Goal: Information Seeking & Learning: Learn about a topic

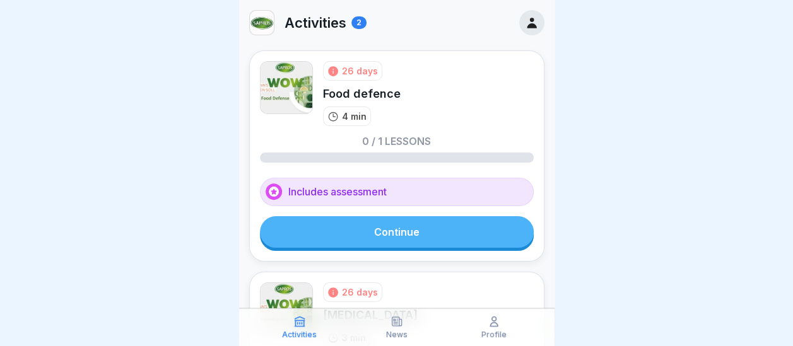
scroll to position [9, 0]
click at [370, 218] on link "Continue" at bounding box center [397, 232] width 274 height 32
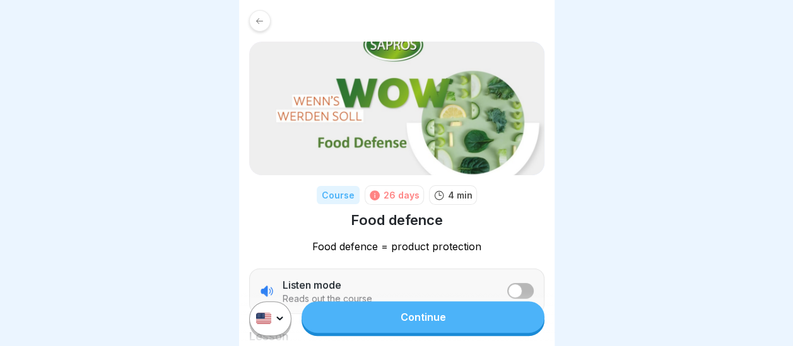
scroll to position [226, 0]
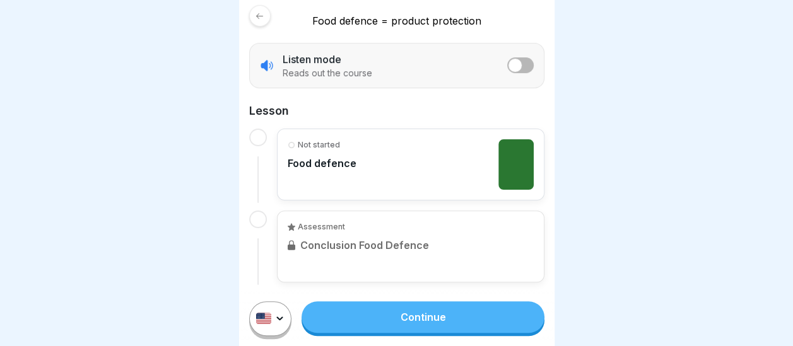
click at [424, 328] on link "Continue" at bounding box center [422, 317] width 242 height 32
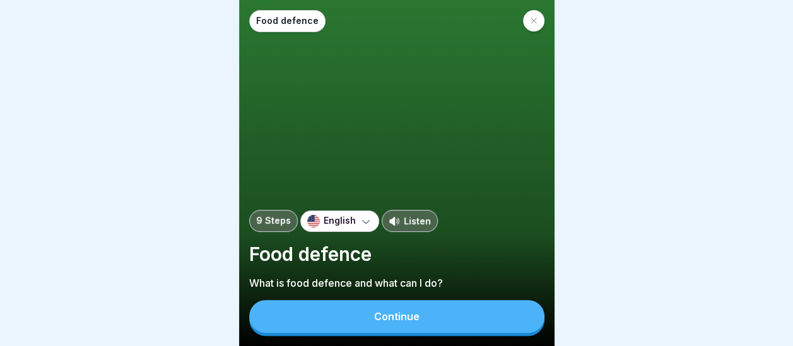
click at [447, 320] on button "Continue" at bounding box center [396, 316] width 295 height 33
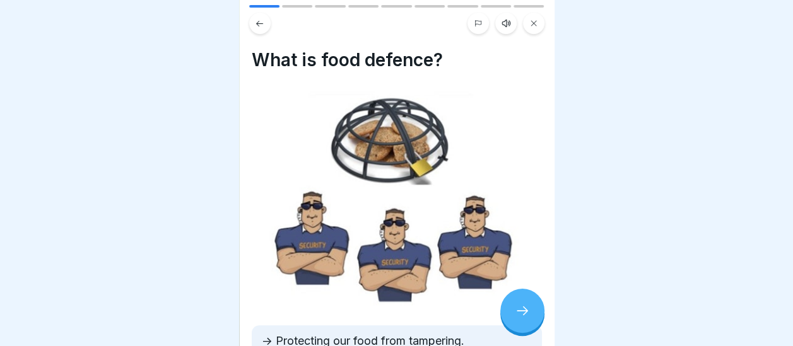
scroll to position [144, 0]
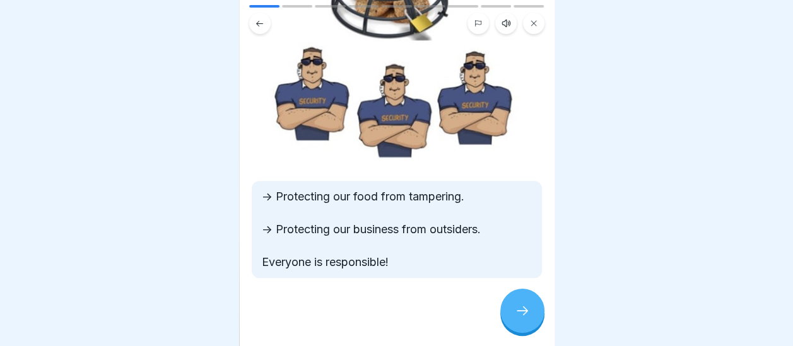
click at [513, 317] on div at bounding box center [522, 311] width 44 height 44
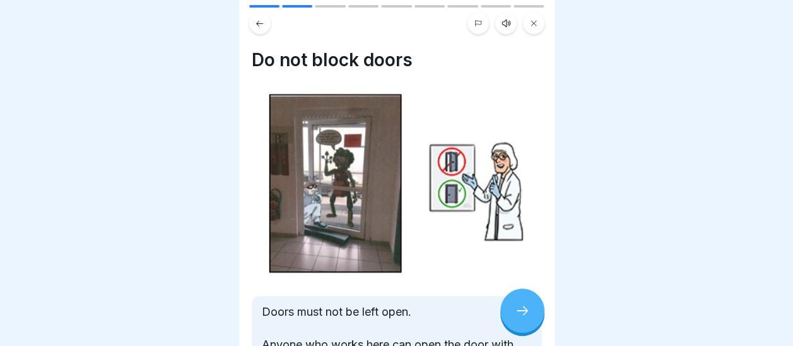
scroll to position [116, 0]
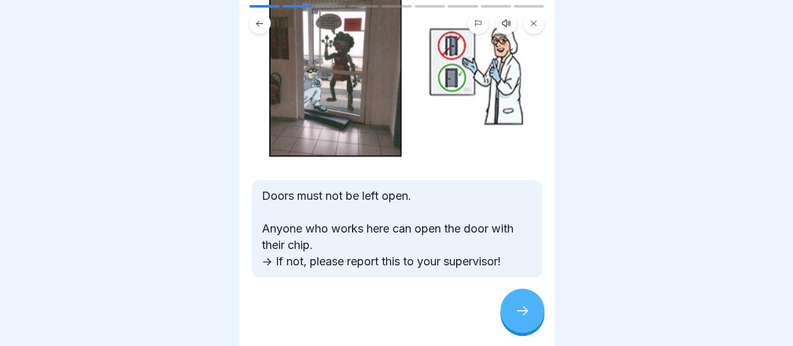
click at [517, 319] on icon at bounding box center [522, 310] width 15 height 15
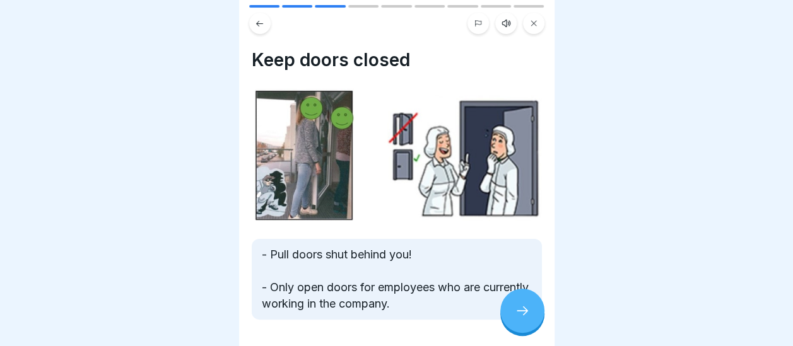
click at [523, 319] on icon at bounding box center [522, 310] width 15 height 15
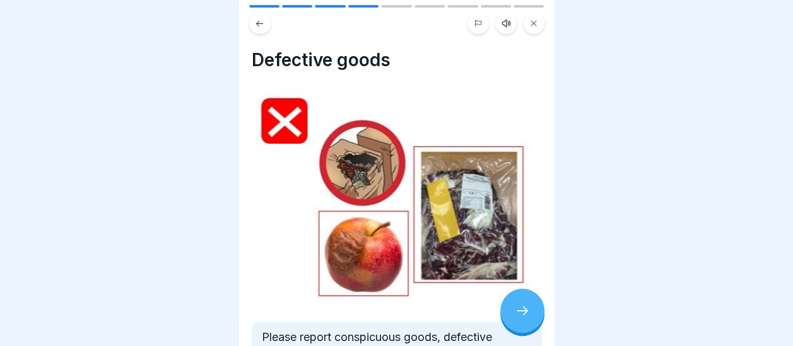
scroll to position [108, 0]
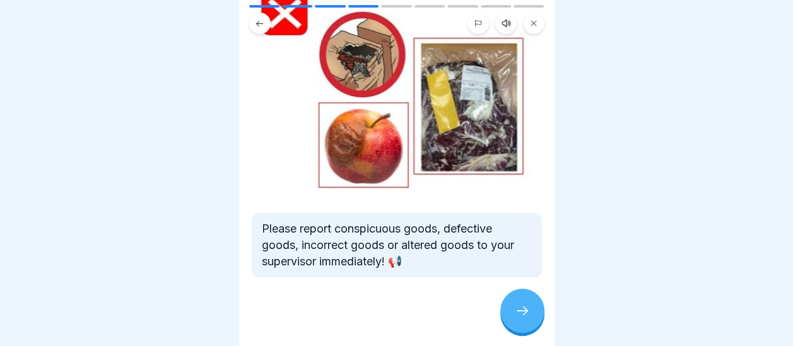
click at [522, 319] on icon at bounding box center [522, 310] width 15 height 15
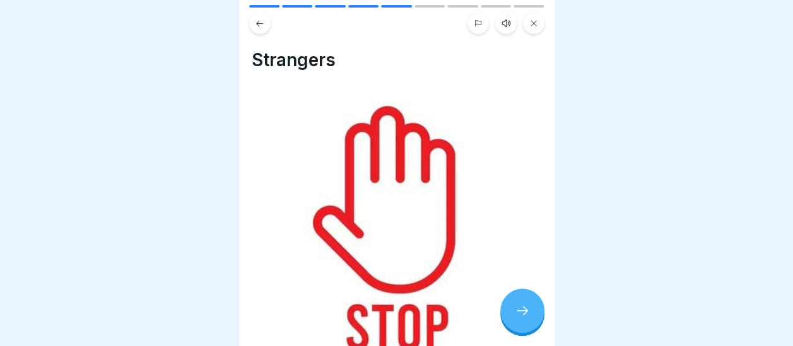
scroll to position [178, 0]
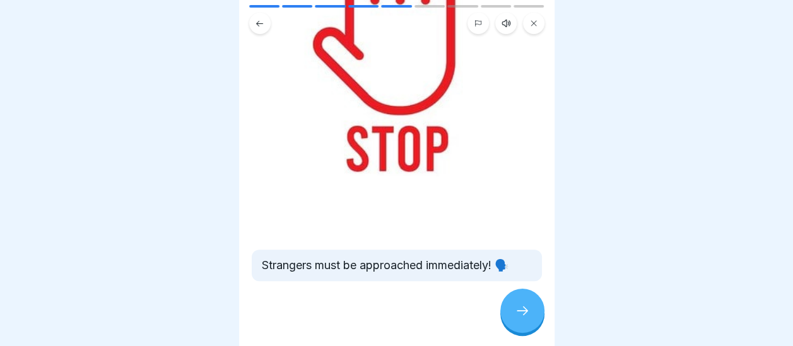
click at [516, 315] on icon at bounding box center [522, 310] width 15 height 15
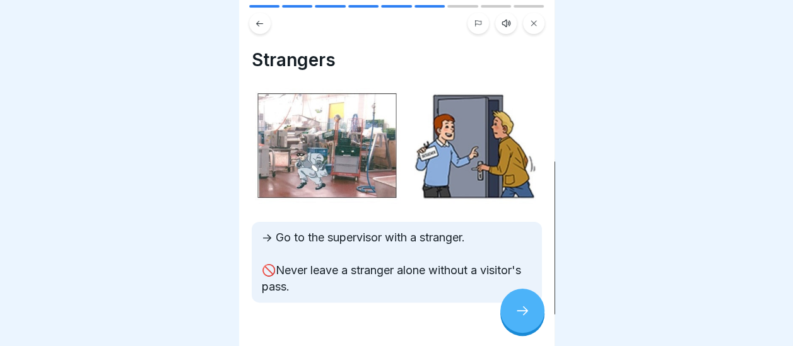
click at [516, 317] on icon at bounding box center [522, 310] width 15 height 15
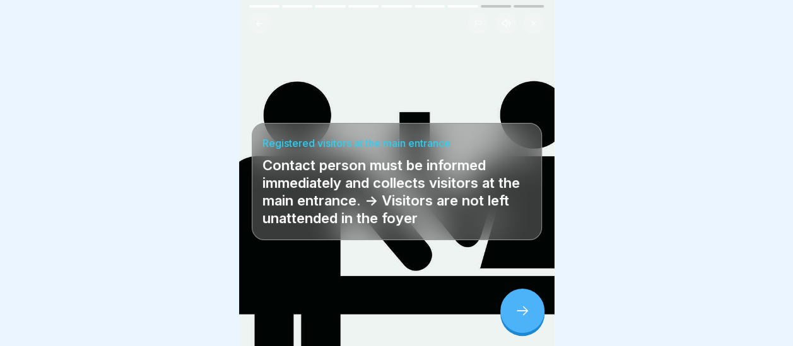
click at [529, 319] on icon at bounding box center [522, 310] width 15 height 15
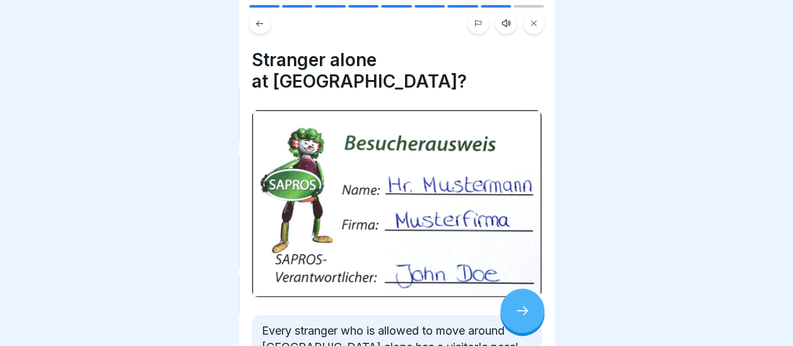
click at [526, 319] on icon at bounding box center [522, 310] width 15 height 15
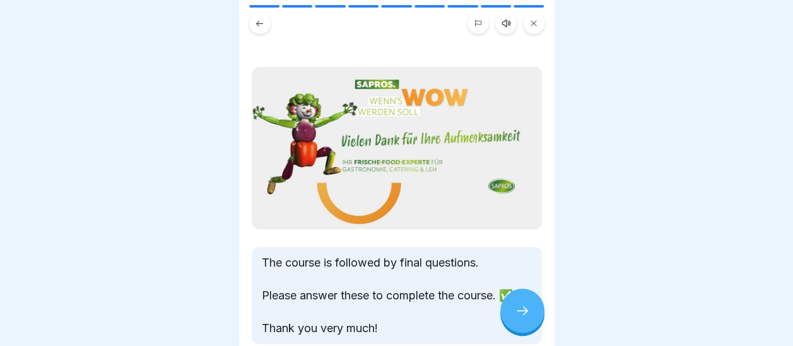
click at [518, 319] on icon at bounding box center [522, 310] width 15 height 15
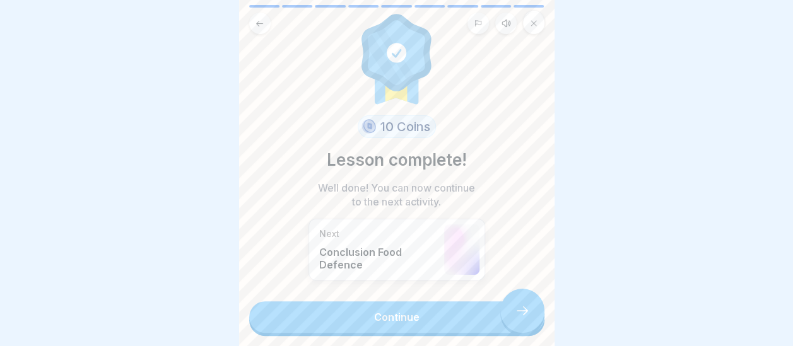
click at [450, 324] on link "Continue" at bounding box center [396, 317] width 295 height 32
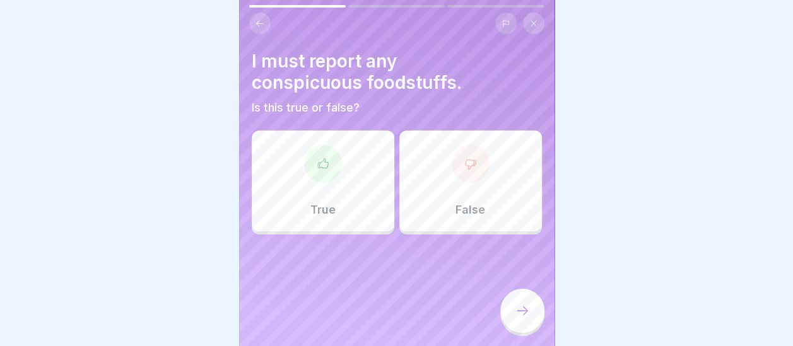
click at [336, 192] on div "True" at bounding box center [323, 181] width 143 height 101
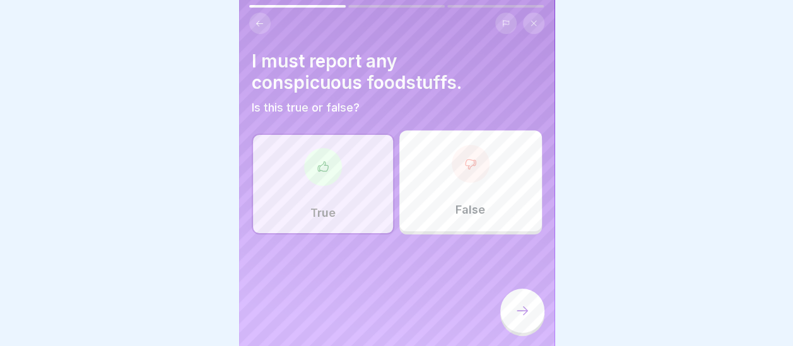
click at [520, 319] on icon at bounding box center [522, 310] width 15 height 15
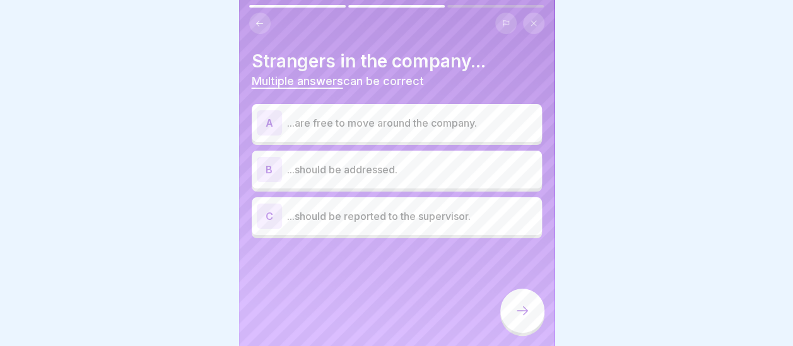
click at [330, 226] on div "C ...should be reported to the supervisor." at bounding box center [397, 216] width 280 height 25
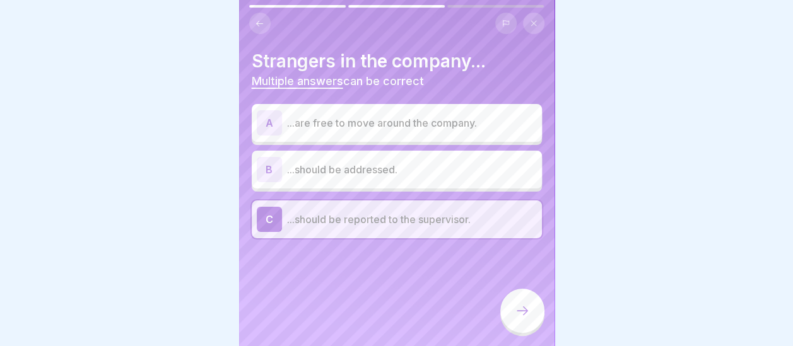
click at [324, 162] on p "...should be addressed." at bounding box center [412, 169] width 250 height 15
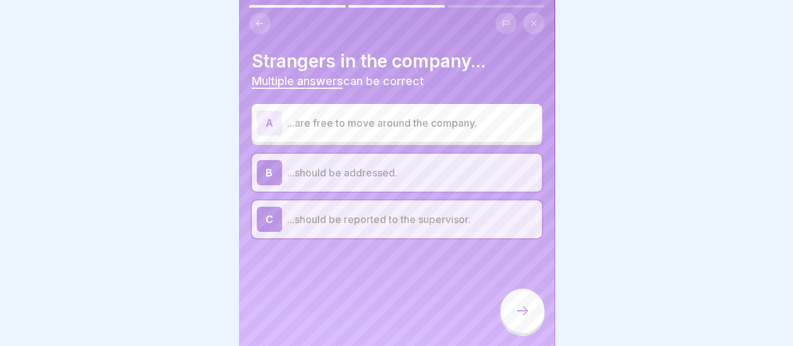
click at [513, 329] on div at bounding box center [522, 311] width 44 height 44
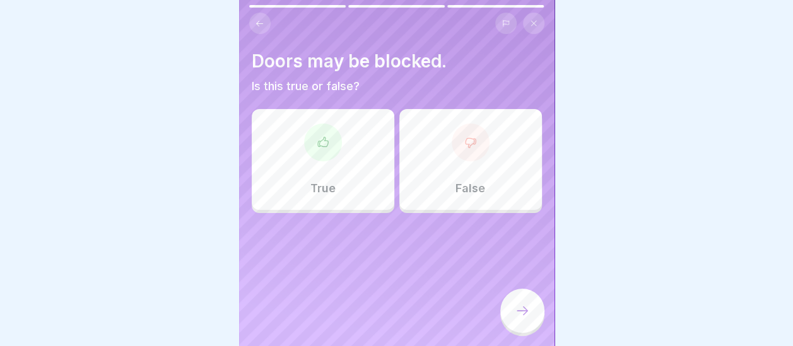
click at [464, 170] on div "False" at bounding box center [470, 159] width 143 height 101
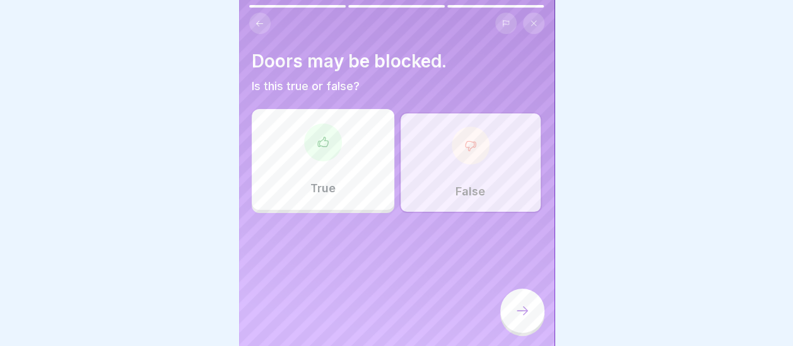
click at [532, 318] on div at bounding box center [522, 311] width 44 height 44
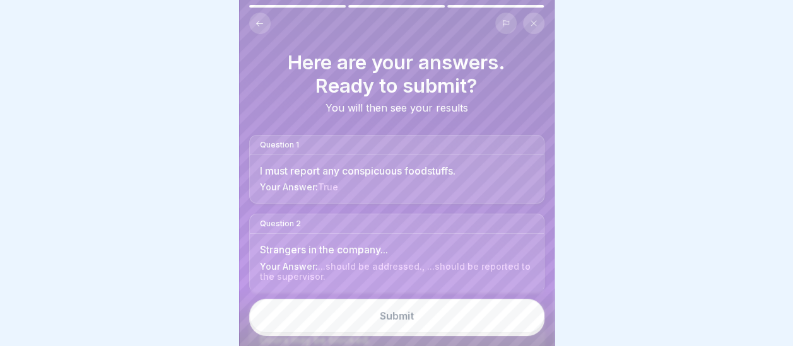
click at [443, 329] on button "Submit" at bounding box center [396, 316] width 295 height 34
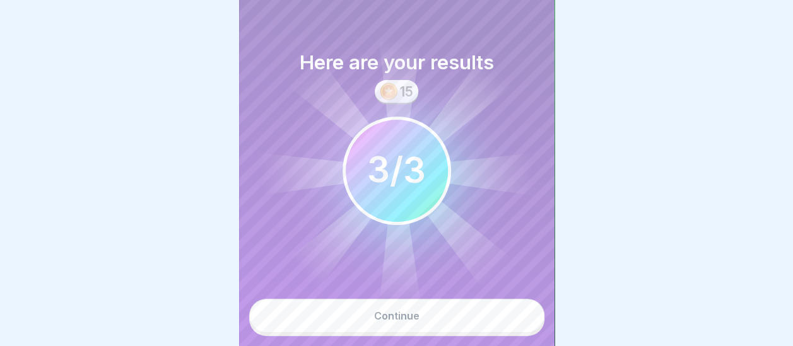
click at [425, 328] on button "Continue" at bounding box center [396, 316] width 295 height 34
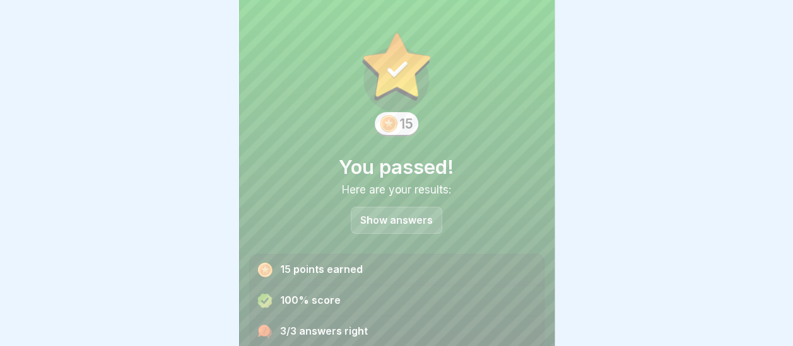
scroll to position [47, 0]
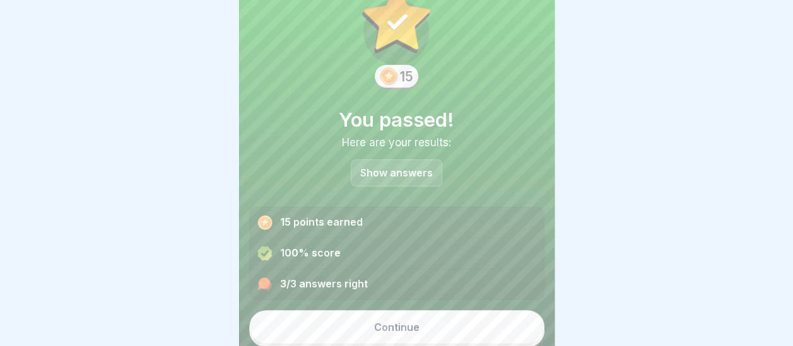
click at [431, 325] on button "Continue" at bounding box center [396, 327] width 295 height 34
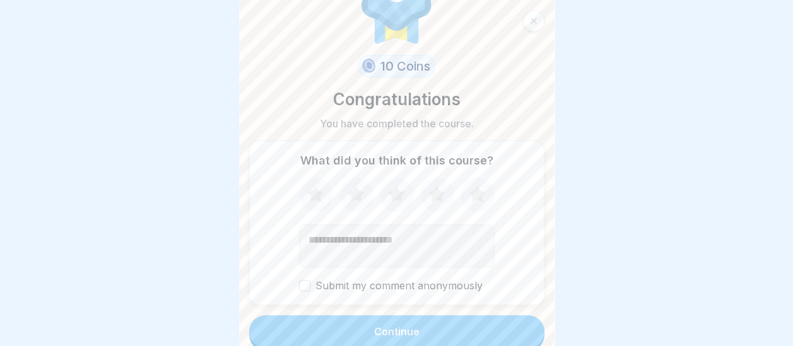
scroll to position [64, 0]
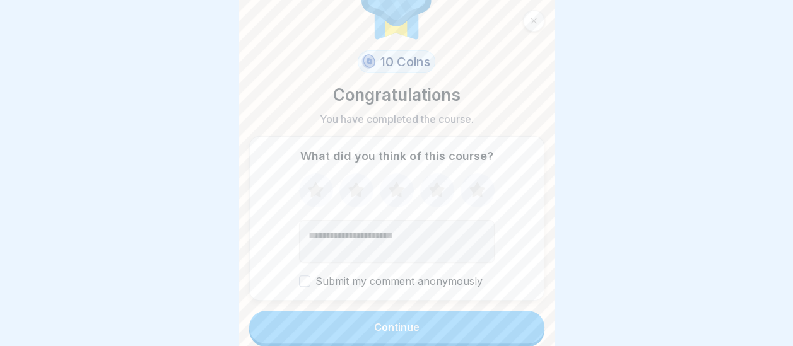
click at [397, 192] on icon at bounding box center [396, 190] width 33 height 33
click at [380, 322] on div "Continue" at bounding box center [396, 327] width 45 height 11
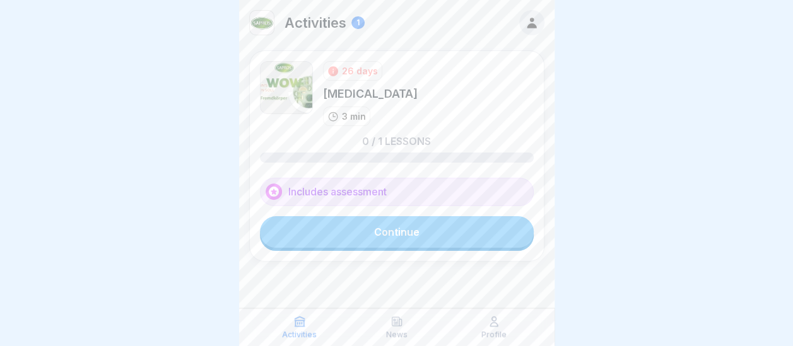
click at [397, 236] on link "Continue" at bounding box center [397, 232] width 274 height 32
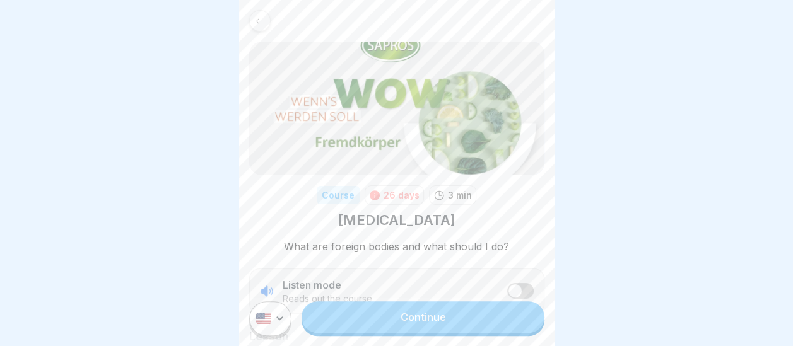
click at [433, 332] on link "Continue" at bounding box center [422, 317] width 242 height 32
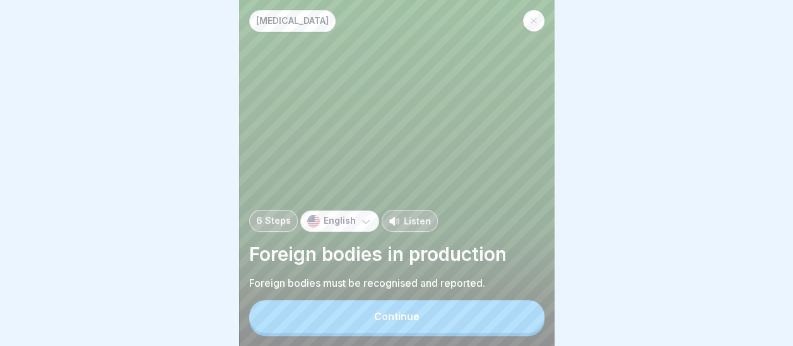
click at [417, 322] on div "Continue" at bounding box center [396, 316] width 45 height 11
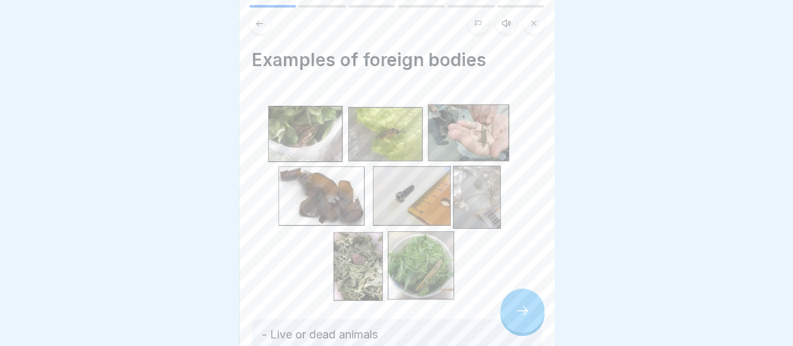
scroll to position [303, 0]
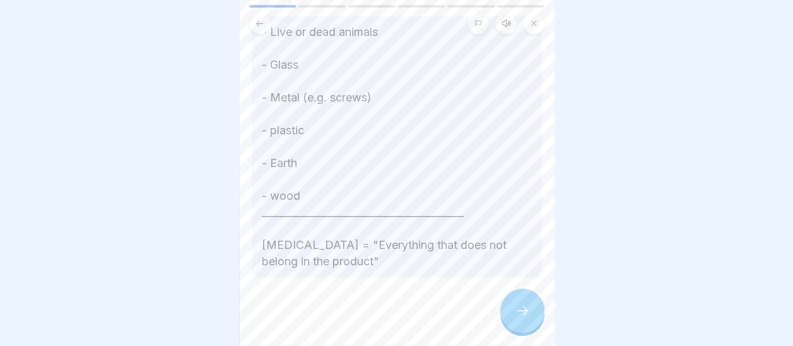
click at [515, 311] on div at bounding box center [522, 311] width 44 height 44
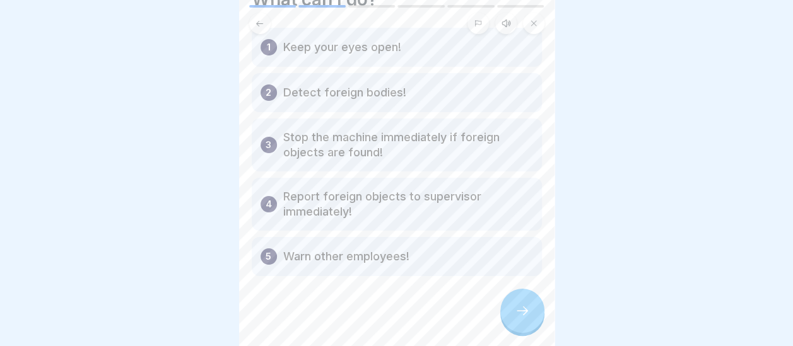
scroll to position [66, 0]
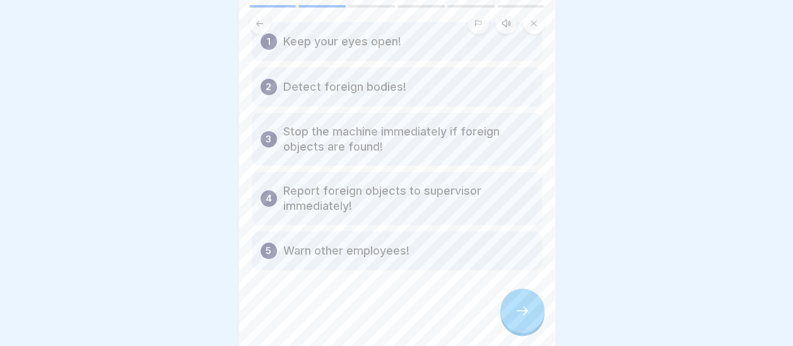
click at [515, 312] on div at bounding box center [522, 311] width 44 height 44
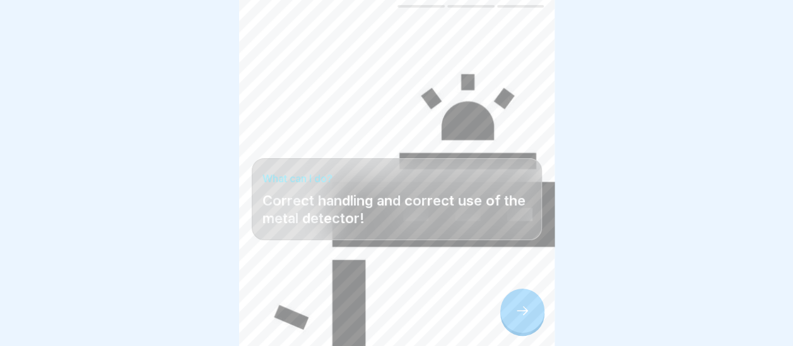
click at [472, 266] on div "What can I do? Correct handling and correct use of the metal detector!" at bounding box center [396, 173] width 315 height 346
click at [516, 318] on icon at bounding box center [522, 310] width 15 height 15
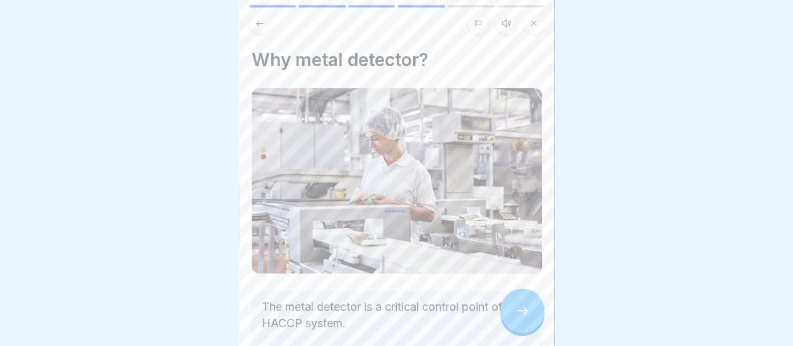
scroll to position [161, 0]
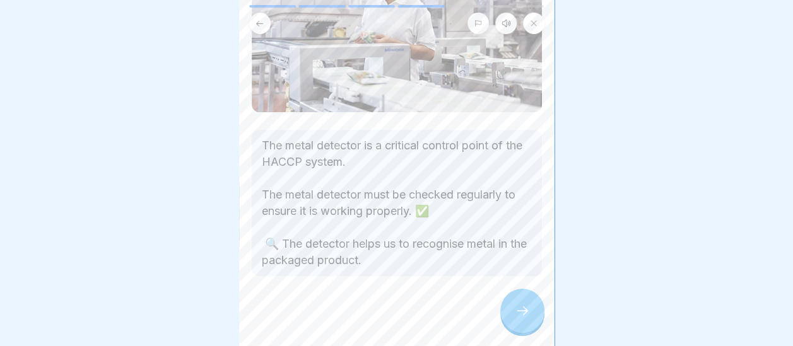
click at [518, 315] on icon at bounding box center [522, 310] width 15 height 15
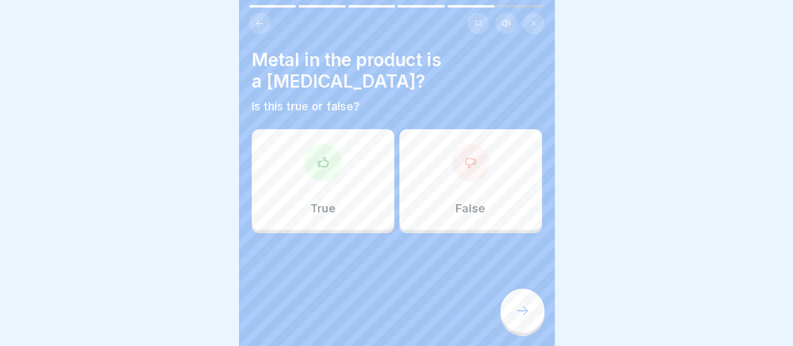
click at [328, 194] on div "True" at bounding box center [323, 179] width 143 height 101
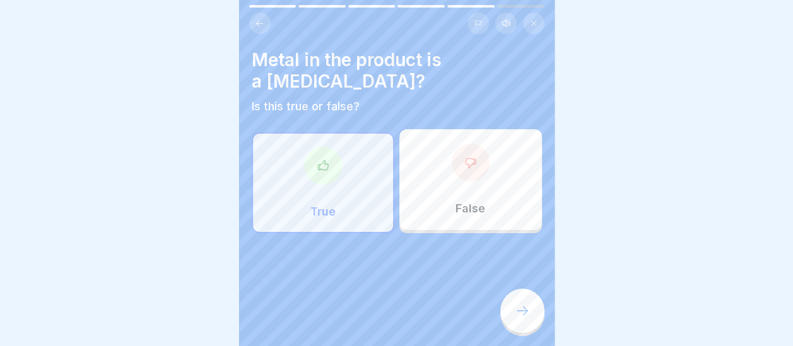
click at [525, 315] on icon at bounding box center [522, 311] width 11 height 9
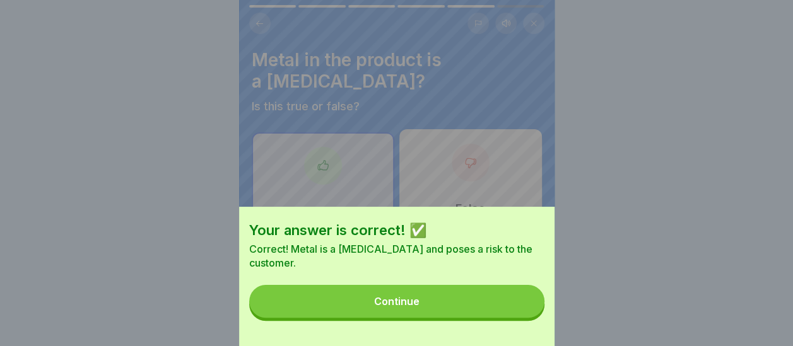
click at [409, 307] on div "Continue" at bounding box center [396, 301] width 45 height 11
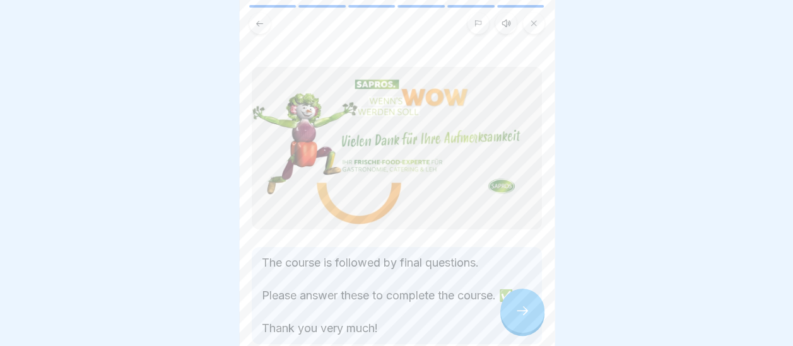
click at [530, 324] on div at bounding box center [522, 311] width 44 height 44
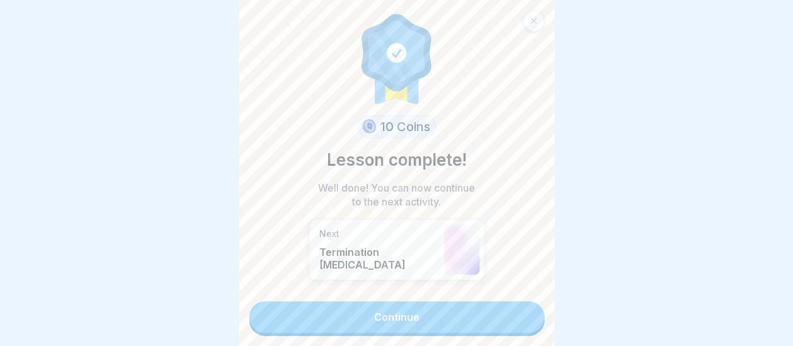
click at [449, 312] on link "Continue" at bounding box center [396, 317] width 295 height 32
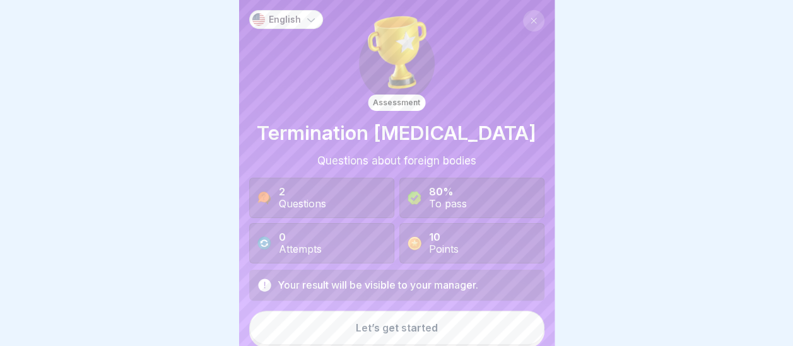
click at [452, 319] on button "Let’s get started" at bounding box center [396, 328] width 295 height 34
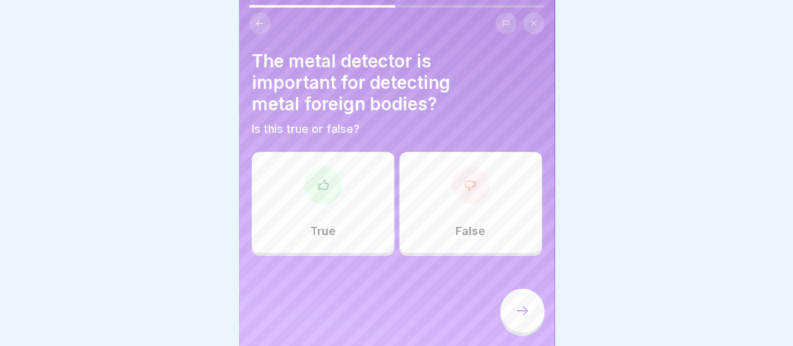
click at [332, 206] on div "True" at bounding box center [323, 202] width 143 height 101
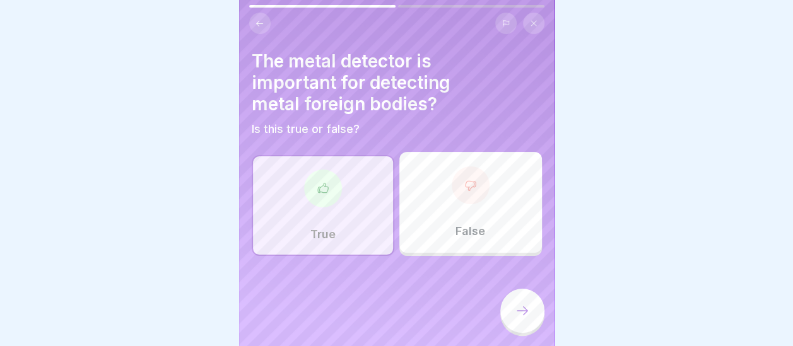
click at [520, 319] on icon at bounding box center [522, 310] width 15 height 15
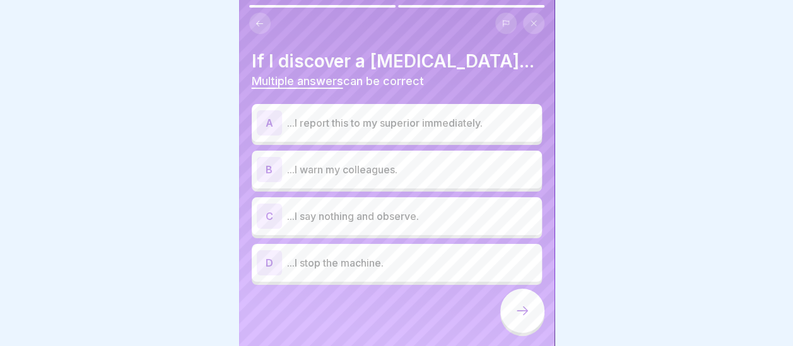
click at [378, 120] on p "...I report this to my superior immediately." at bounding box center [412, 122] width 250 height 15
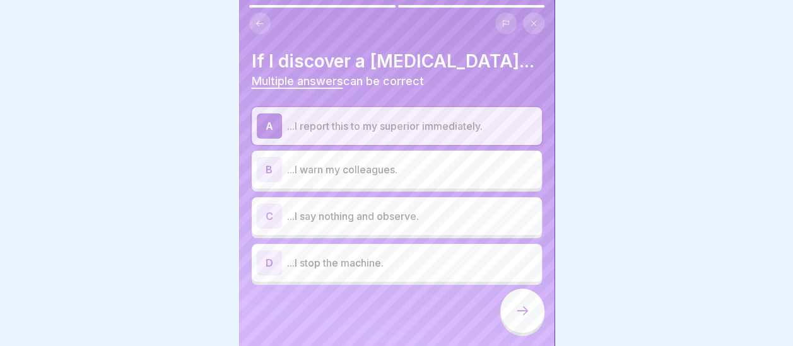
click at [364, 167] on p "...I warn my colleagues." at bounding box center [412, 169] width 250 height 15
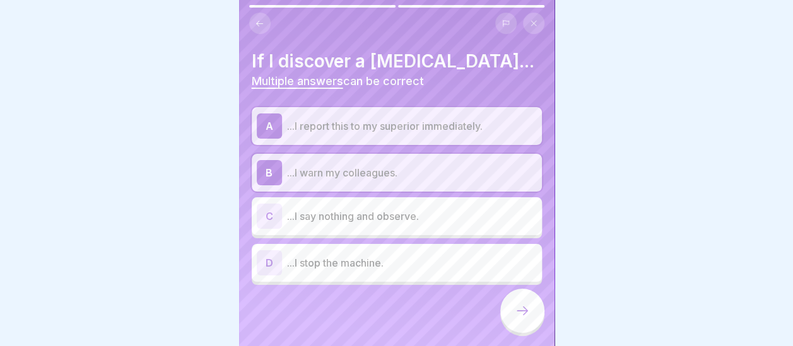
click at [330, 262] on p "...I stop the machine." at bounding box center [412, 262] width 250 height 15
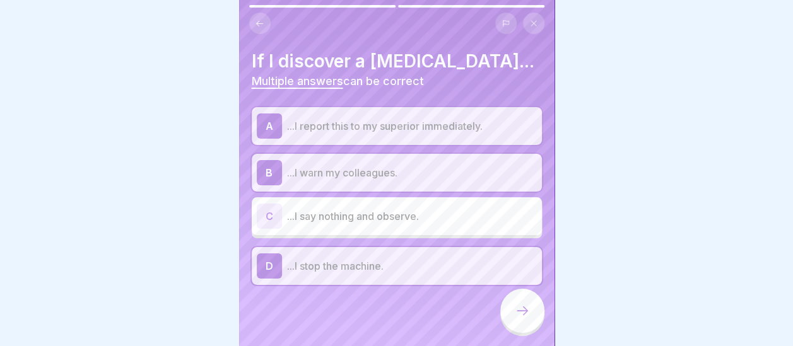
click at [524, 315] on icon at bounding box center [522, 311] width 11 height 9
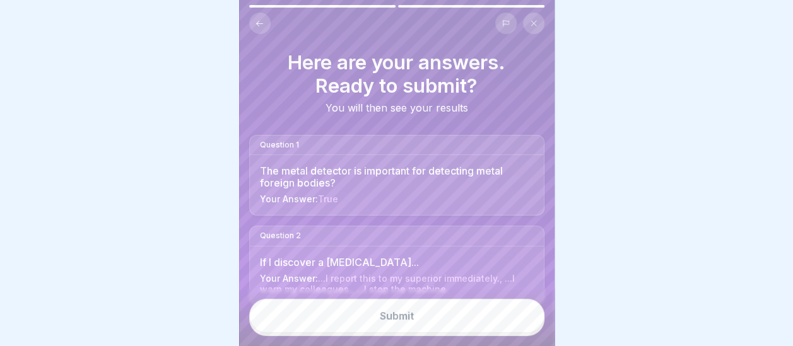
click at [443, 326] on button "Submit" at bounding box center [396, 316] width 295 height 34
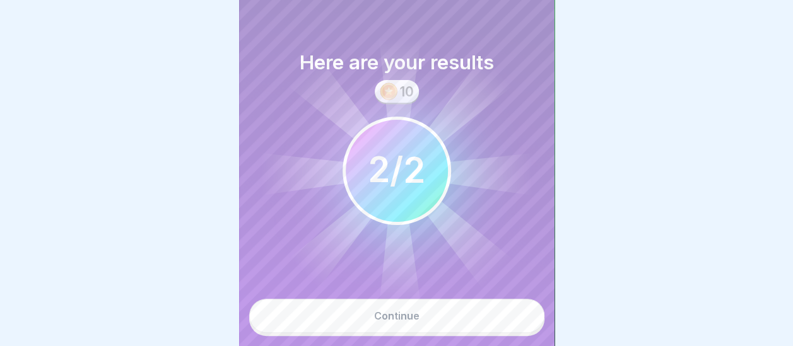
click at [443, 326] on button "Continue" at bounding box center [396, 316] width 295 height 34
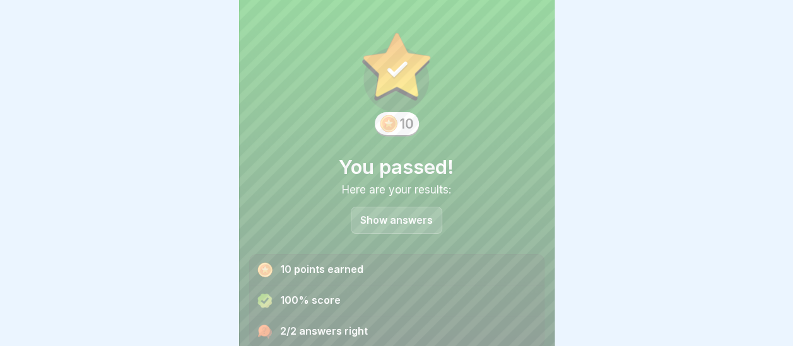
click at [554, 333] on div at bounding box center [396, 173] width 793 height 346
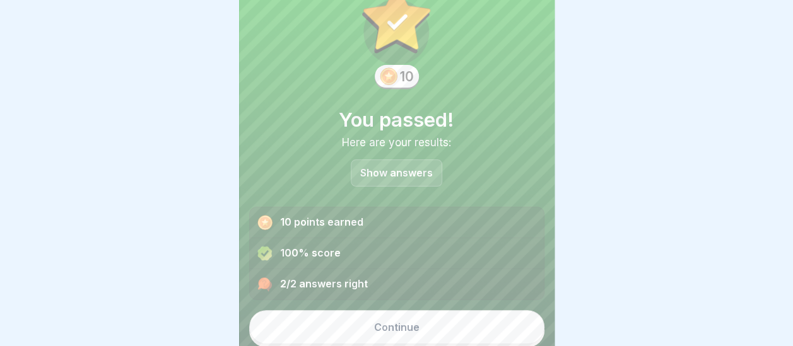
click at [435, 330] on button "Continue" at bounding box center [396, 327] width 295 height 34
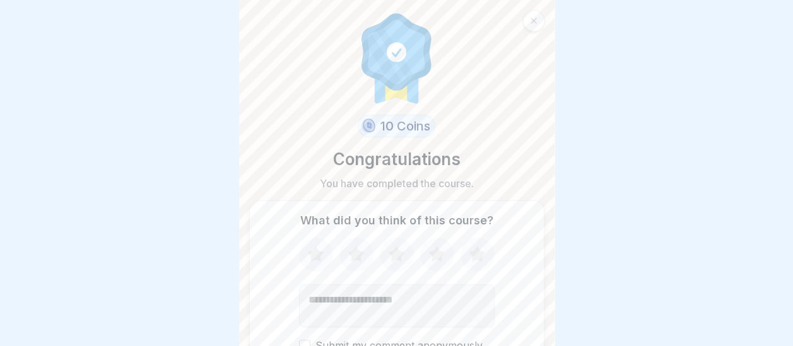
click at [389, 242] on icon at bounding box center [396, 254] width 33 height 33
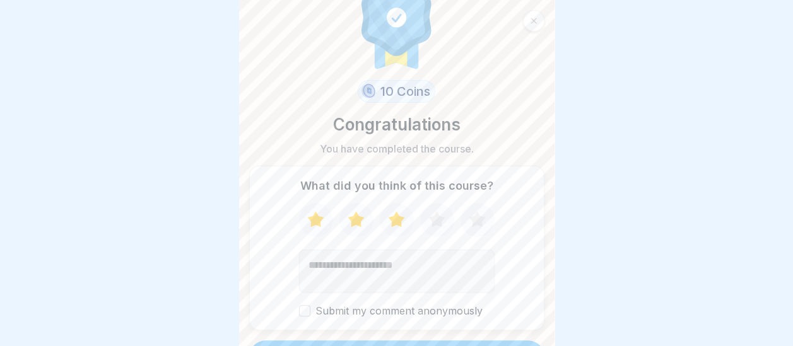
scroll to position [64, 0]
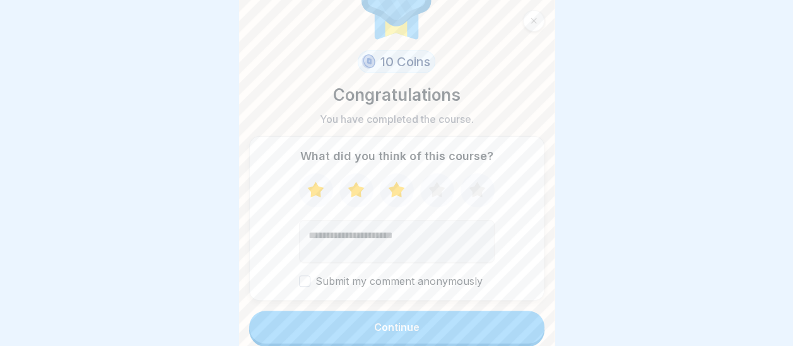
click at [418, 328] on button "Continue" at bounding box center [396, 327] width 295 height 33
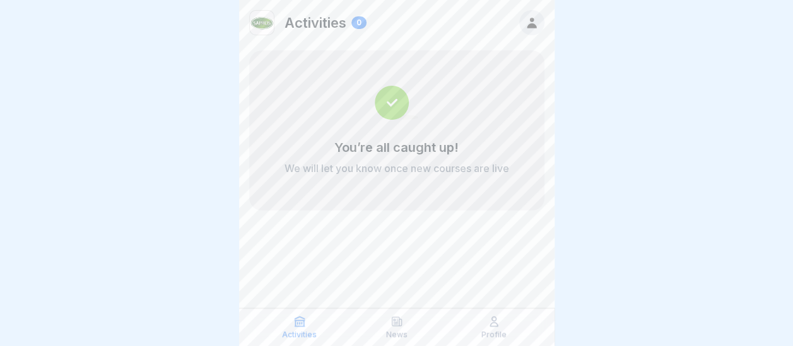
click at [389, 98] on img at bounding box center [397, 103] width 44 height 34
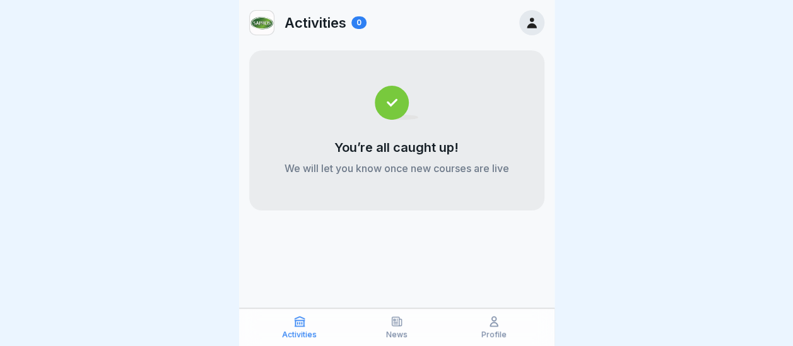
click at [388, 96] on img at bounding box center [397, 103] width 44 height 34
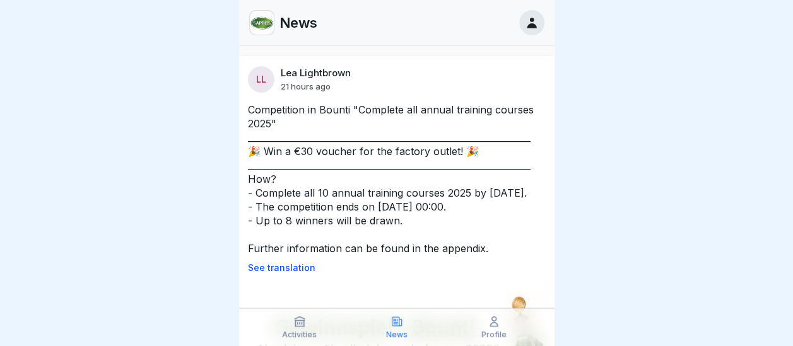
click at [271, 273] on p "See translation" at bounding box center [397, 268] width 298 height 10
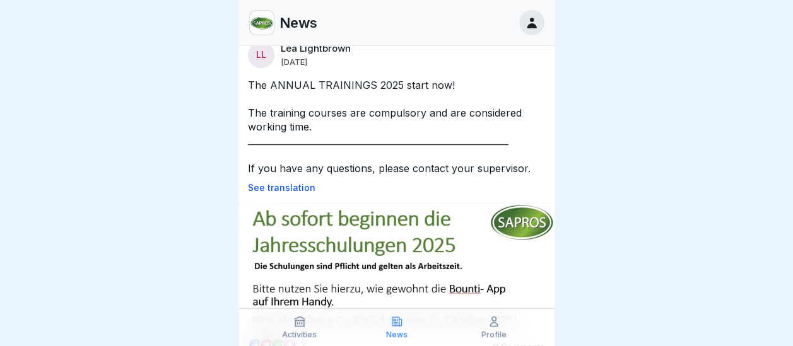
scroll to position [271, 0]
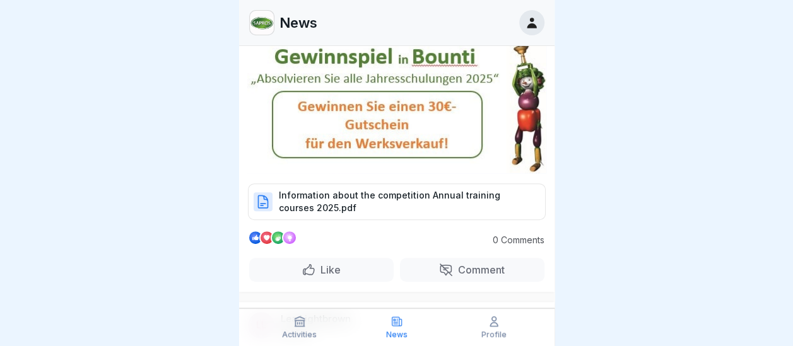
click at [538, 220] on div "Information about the competition Annual training courses 2025.pdf" at bounding box center [396, 202] width 315 height 37
